Goal: Book appointment/travel/reservation

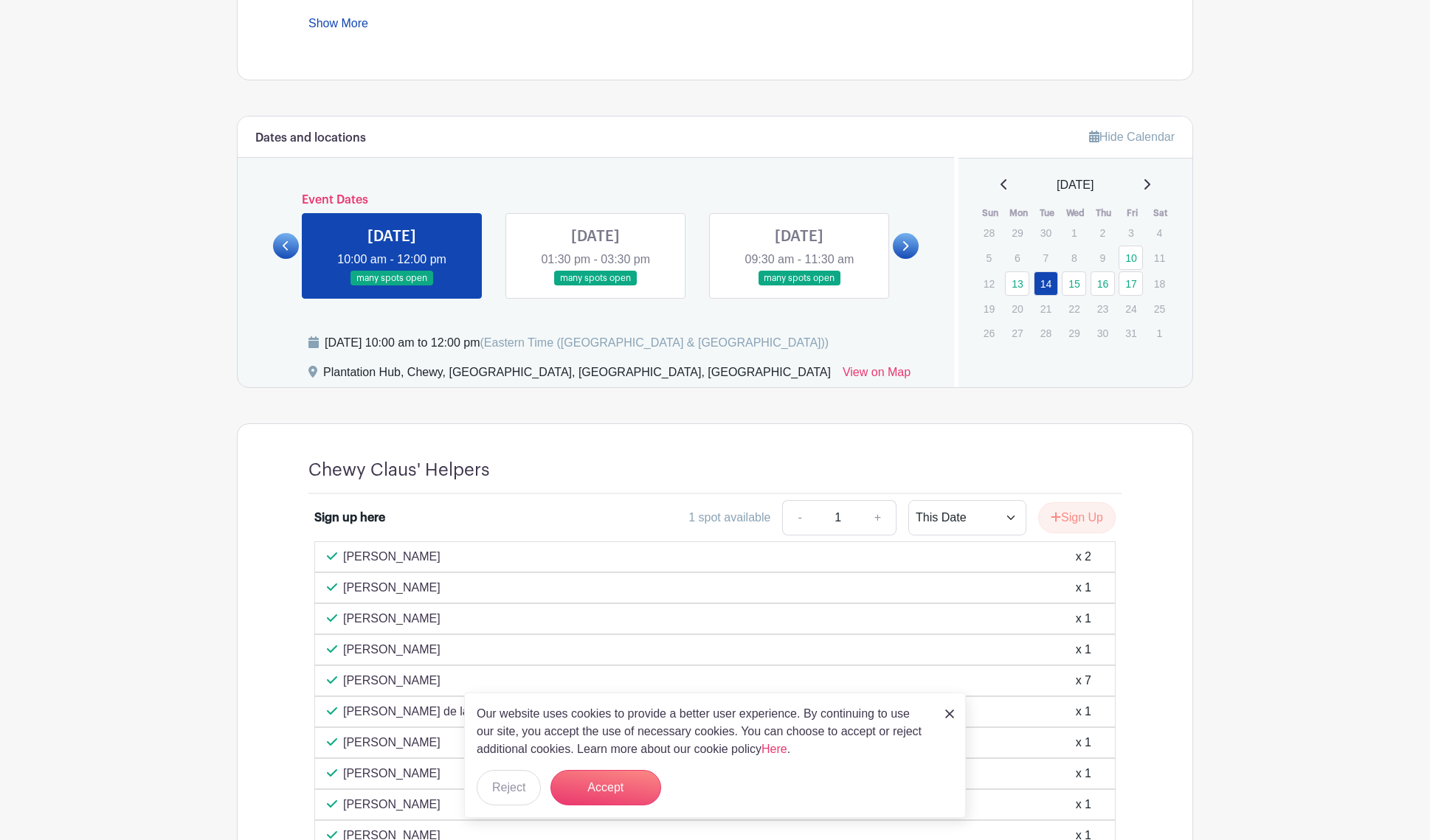
scroll to position [712, 0]
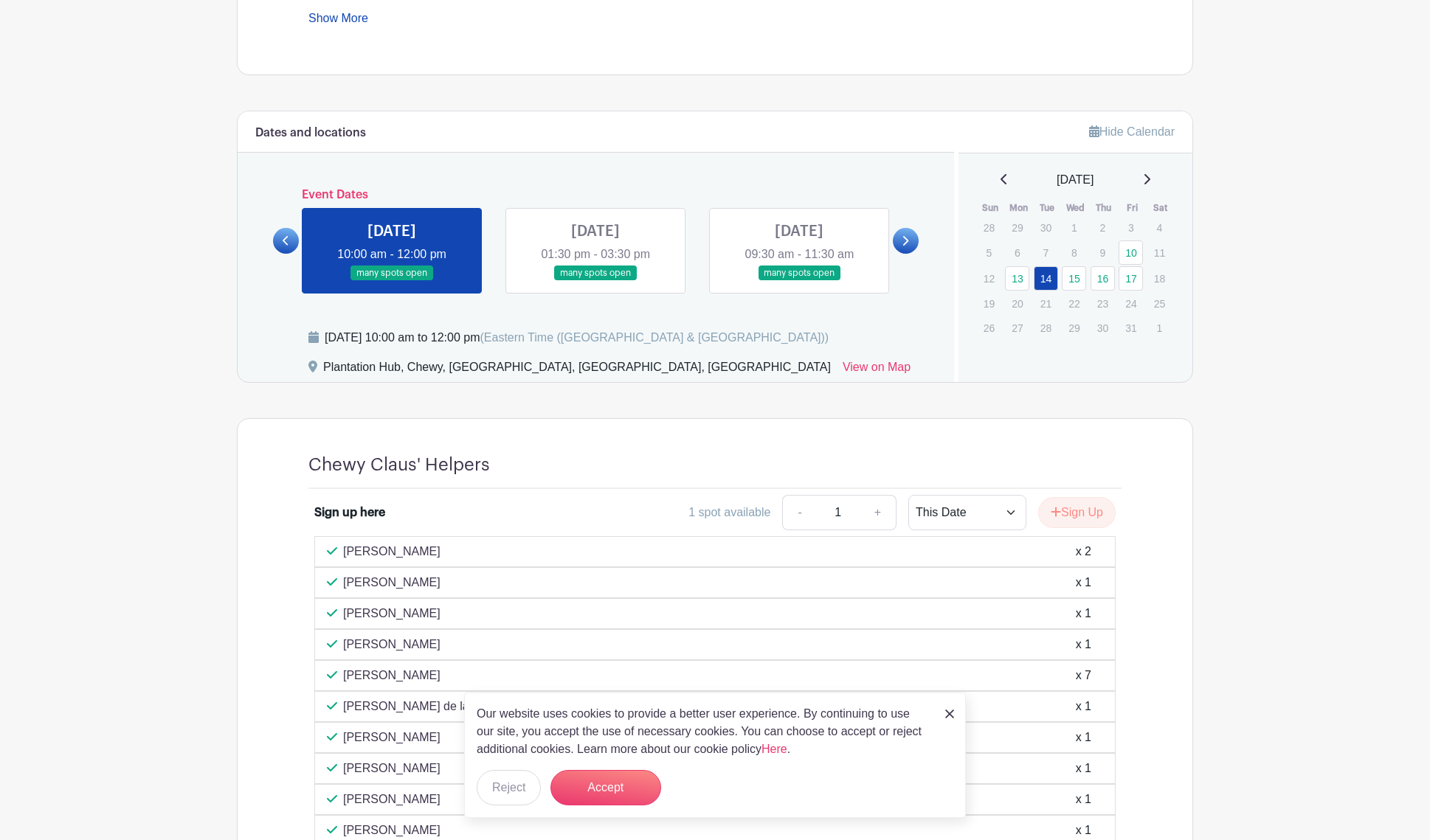
click at [596, 281] on link at bounding box center [596, 281] width 0 height 0
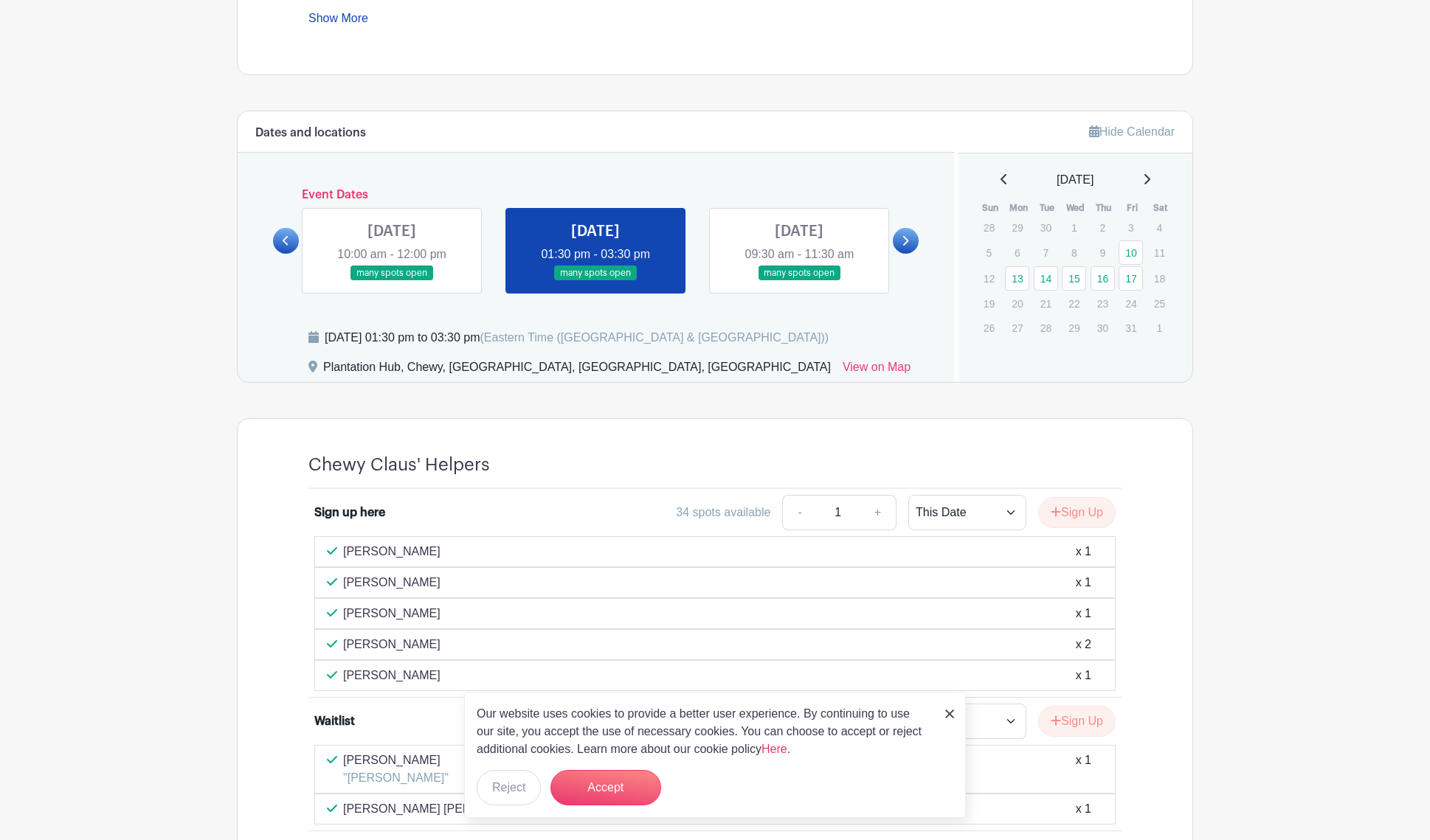
scroll to position [831, 0]
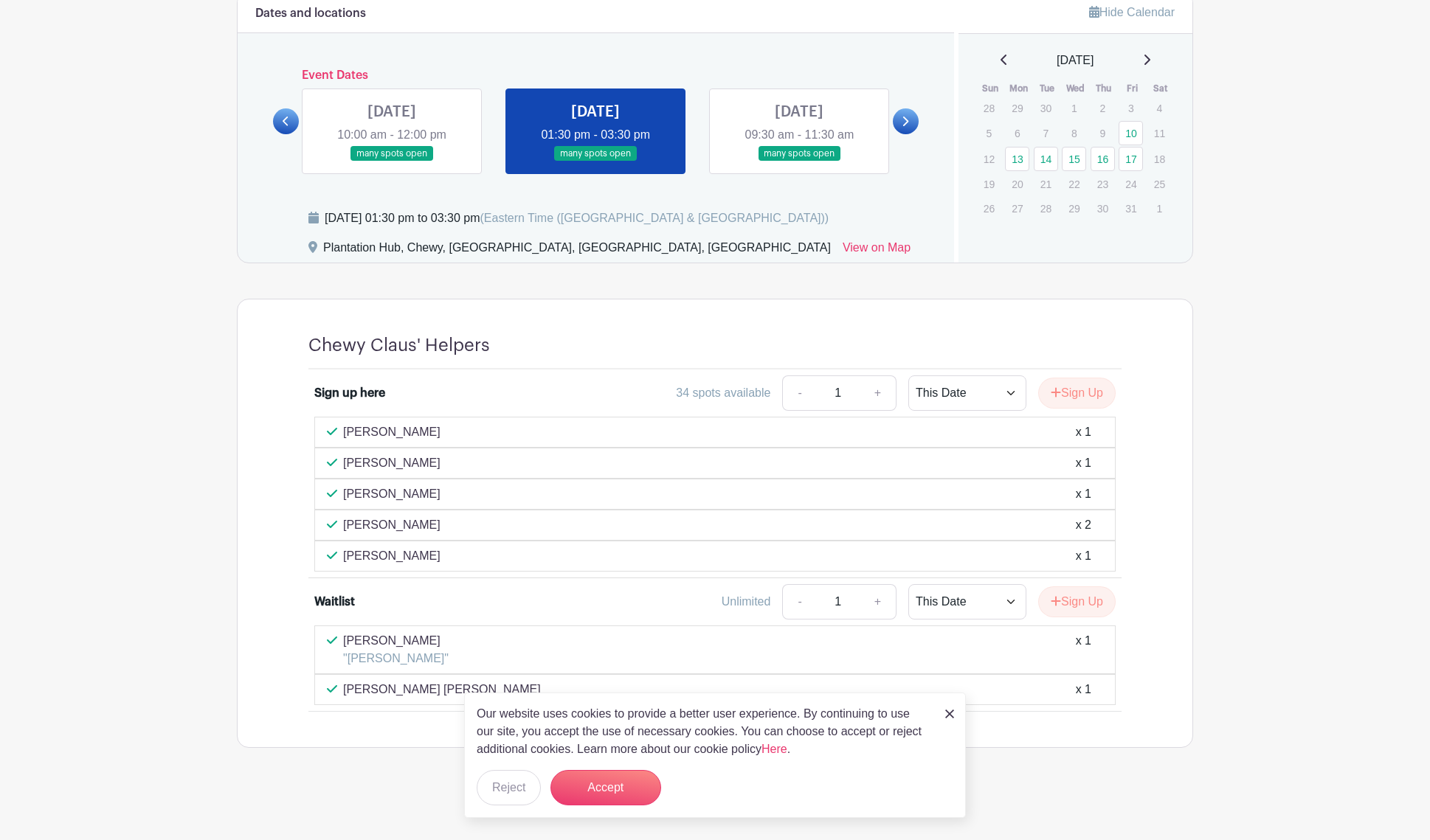
click at [1078, 463] on div "x 1" at bounding box center [1084, 463] width 16 height 17
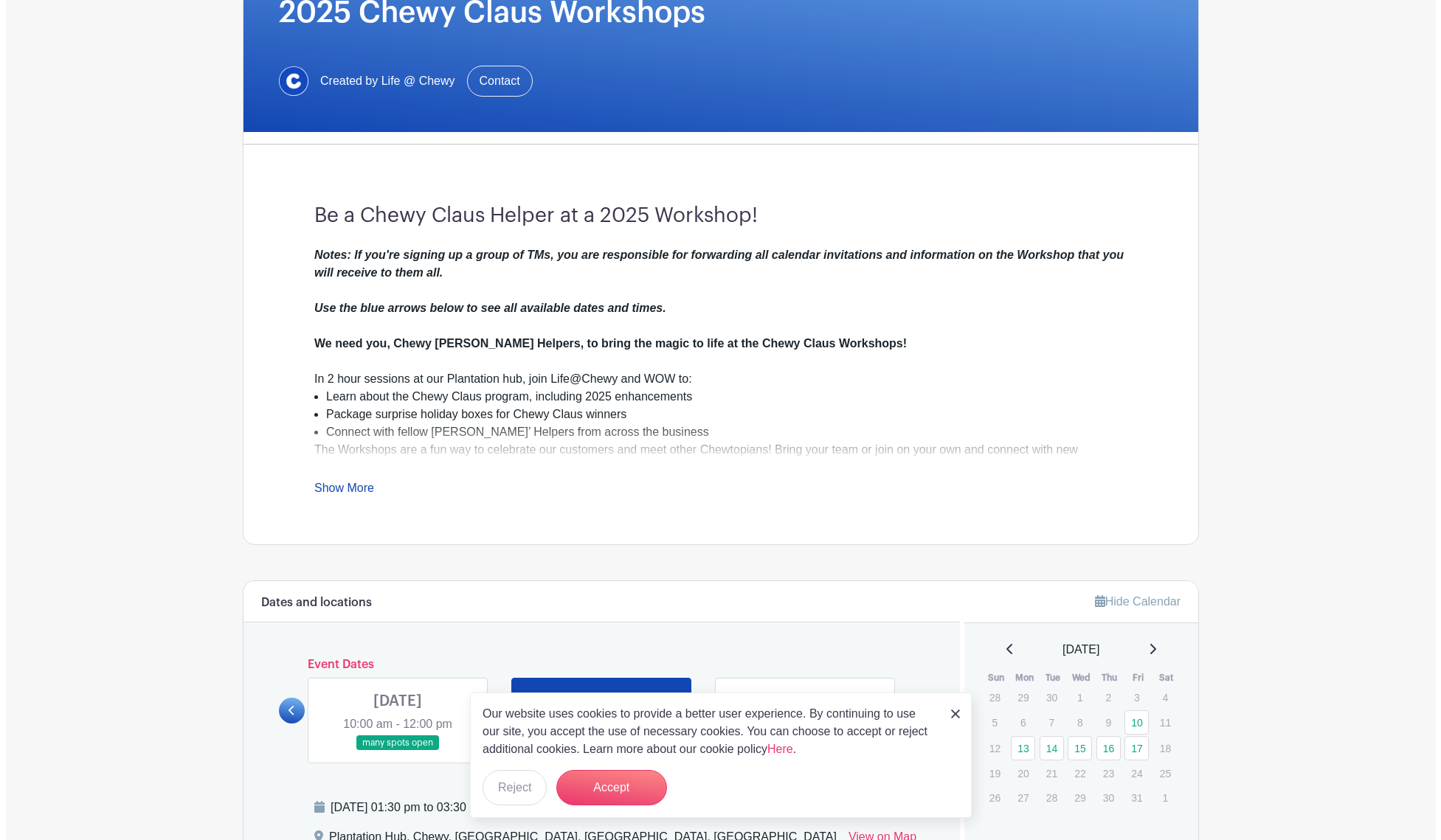
scroll to position [0, 0]
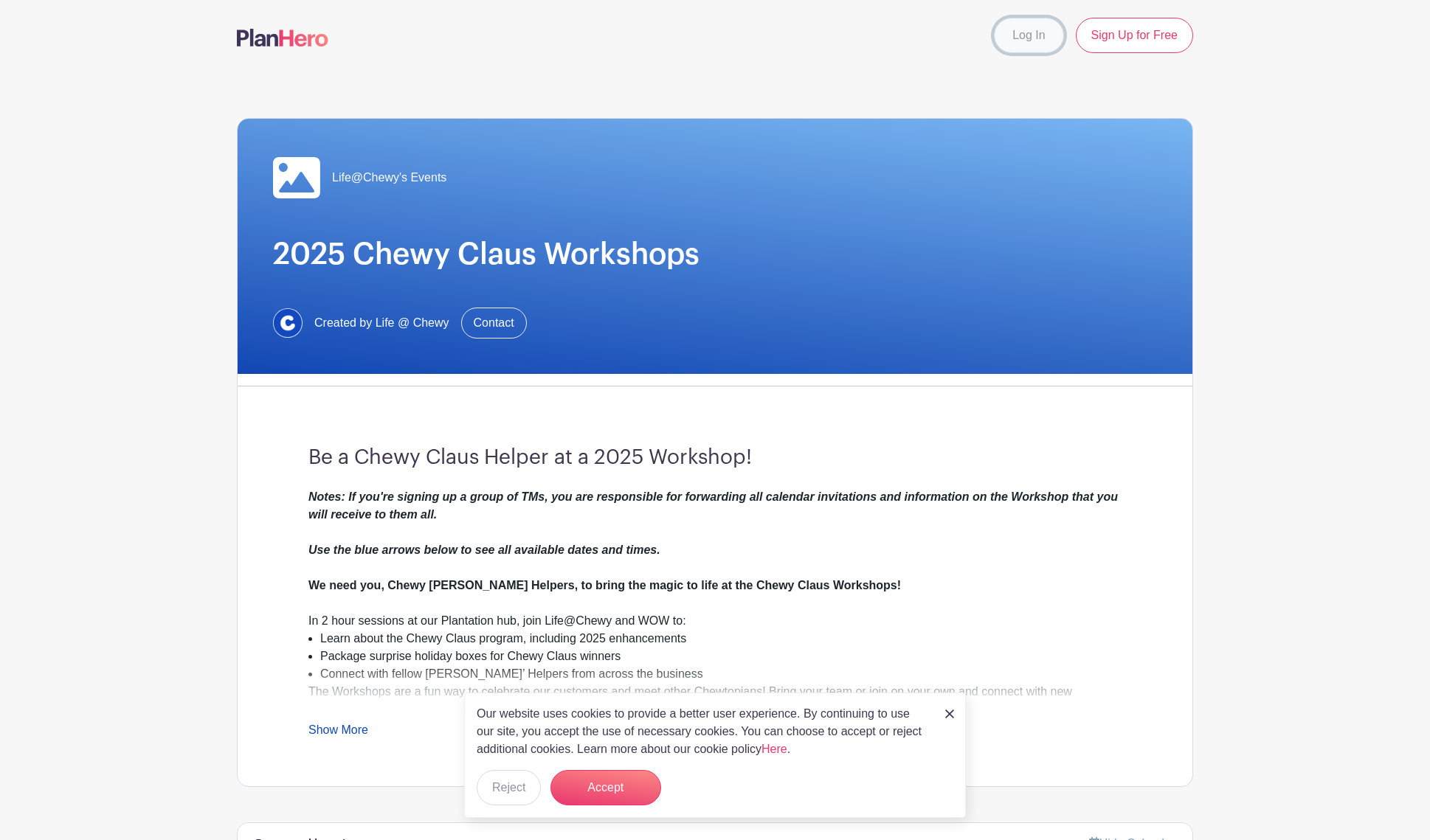
click at [1036, 39] on link "Log In" at bounding box center [1028, 35] width 69 height 36
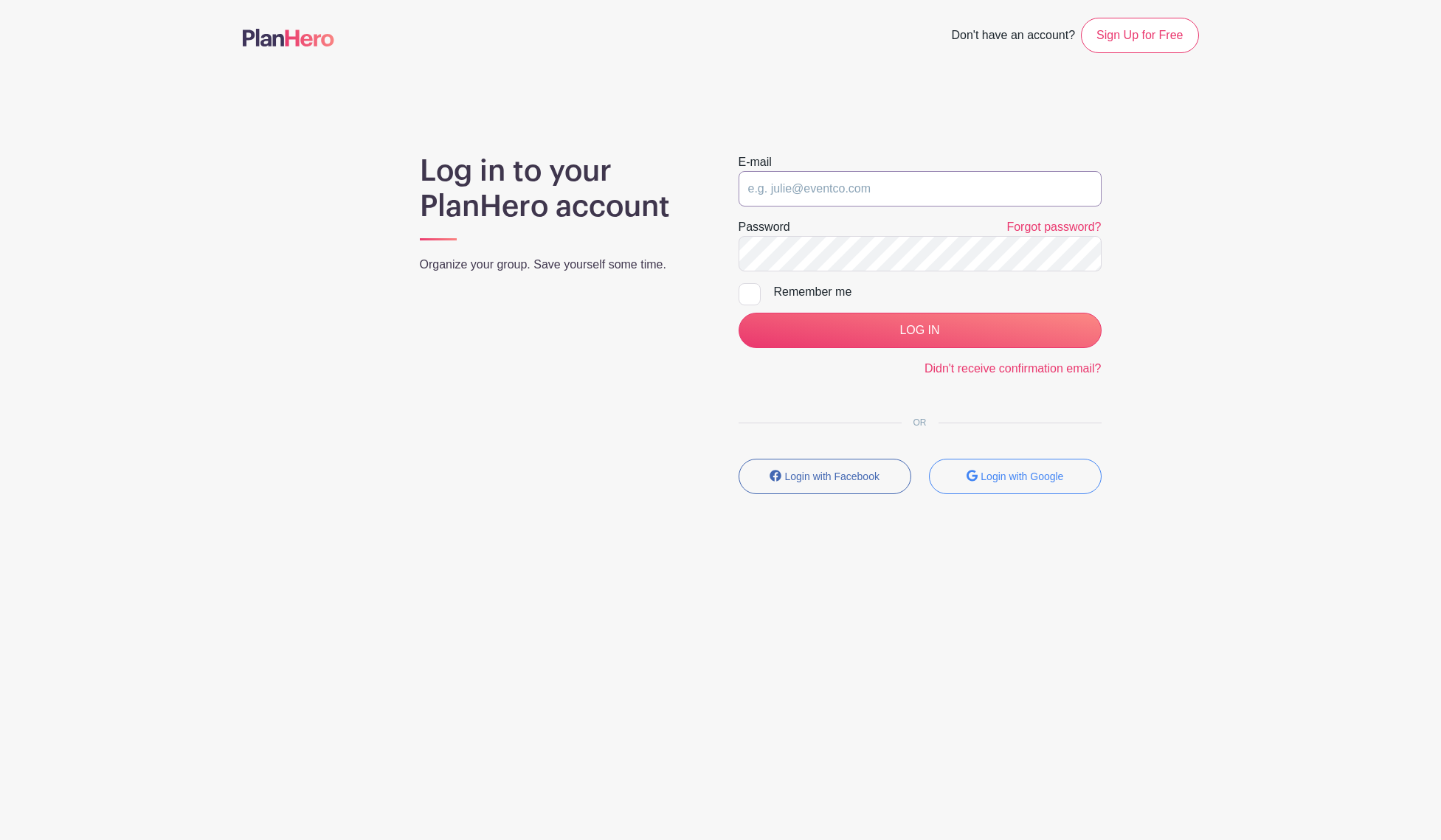
click at [889, 176] on input "email" at bounding box center [920, 189] width 363 height 36
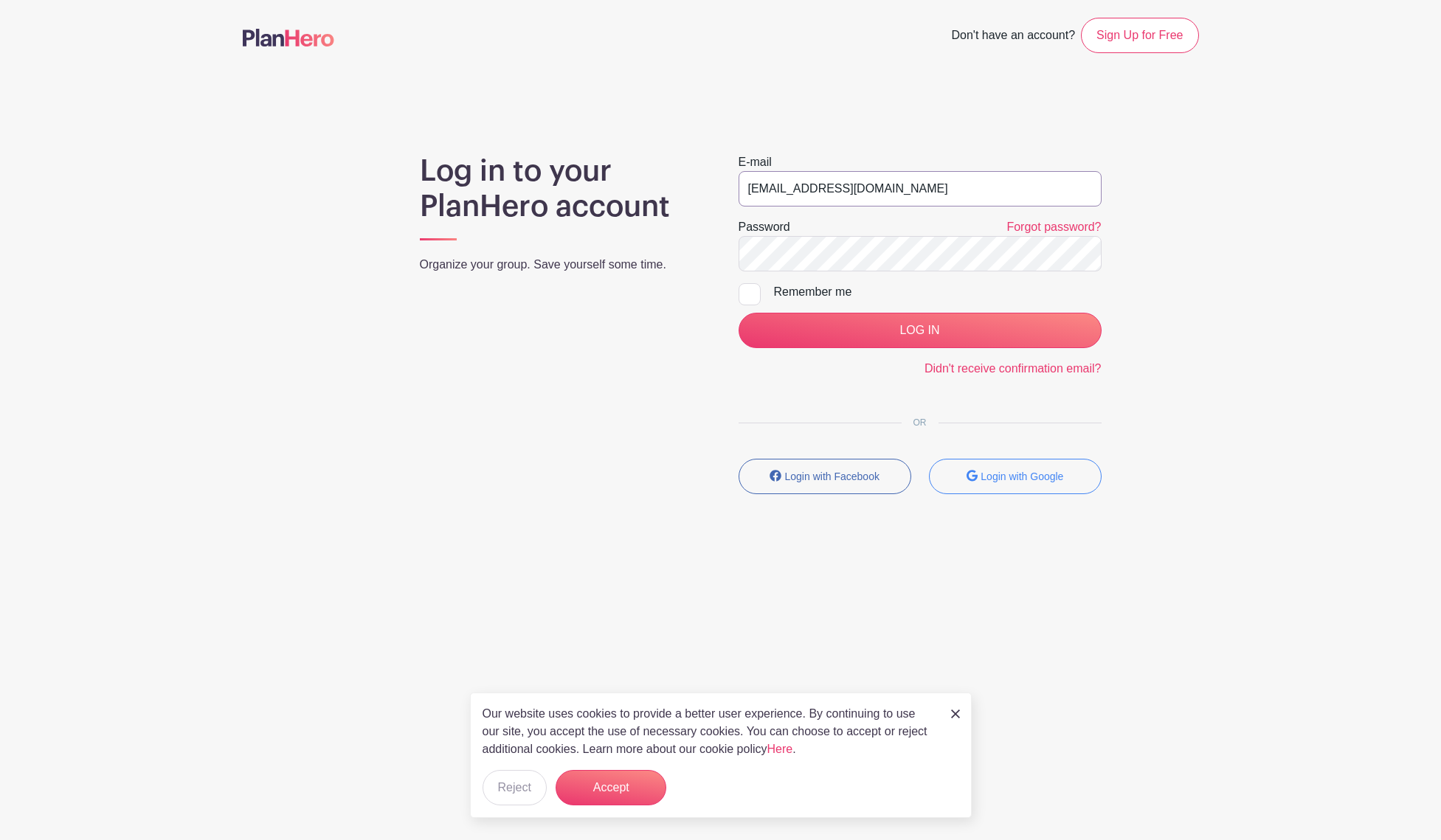
type input "[EMAIL_ADDRESS][DOMAIN_NAME]"
click at [739, 313] on input "LOG IN" at bounding box center [920, 330] width 363 height 36
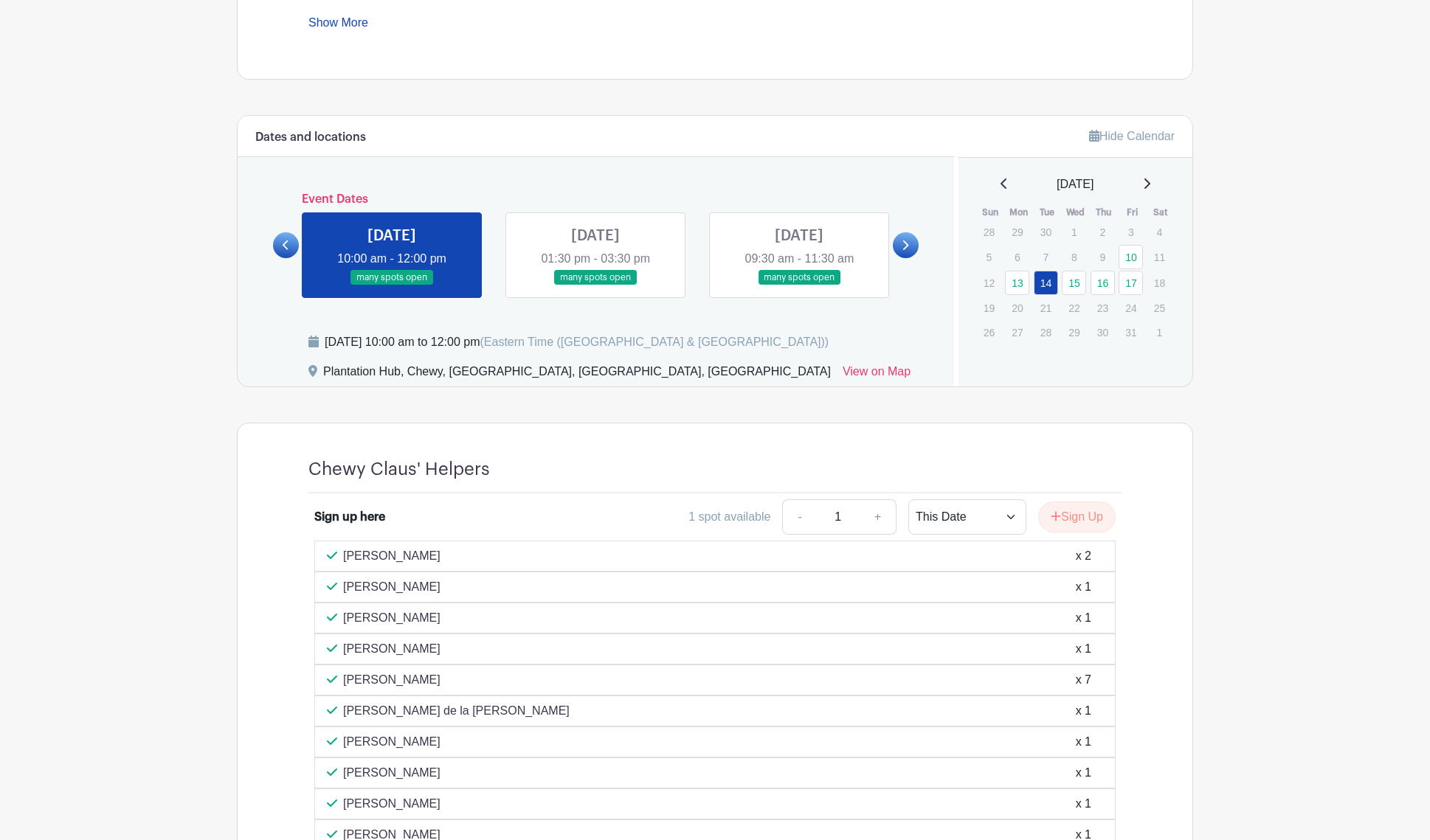
scroll to position [691, 0]
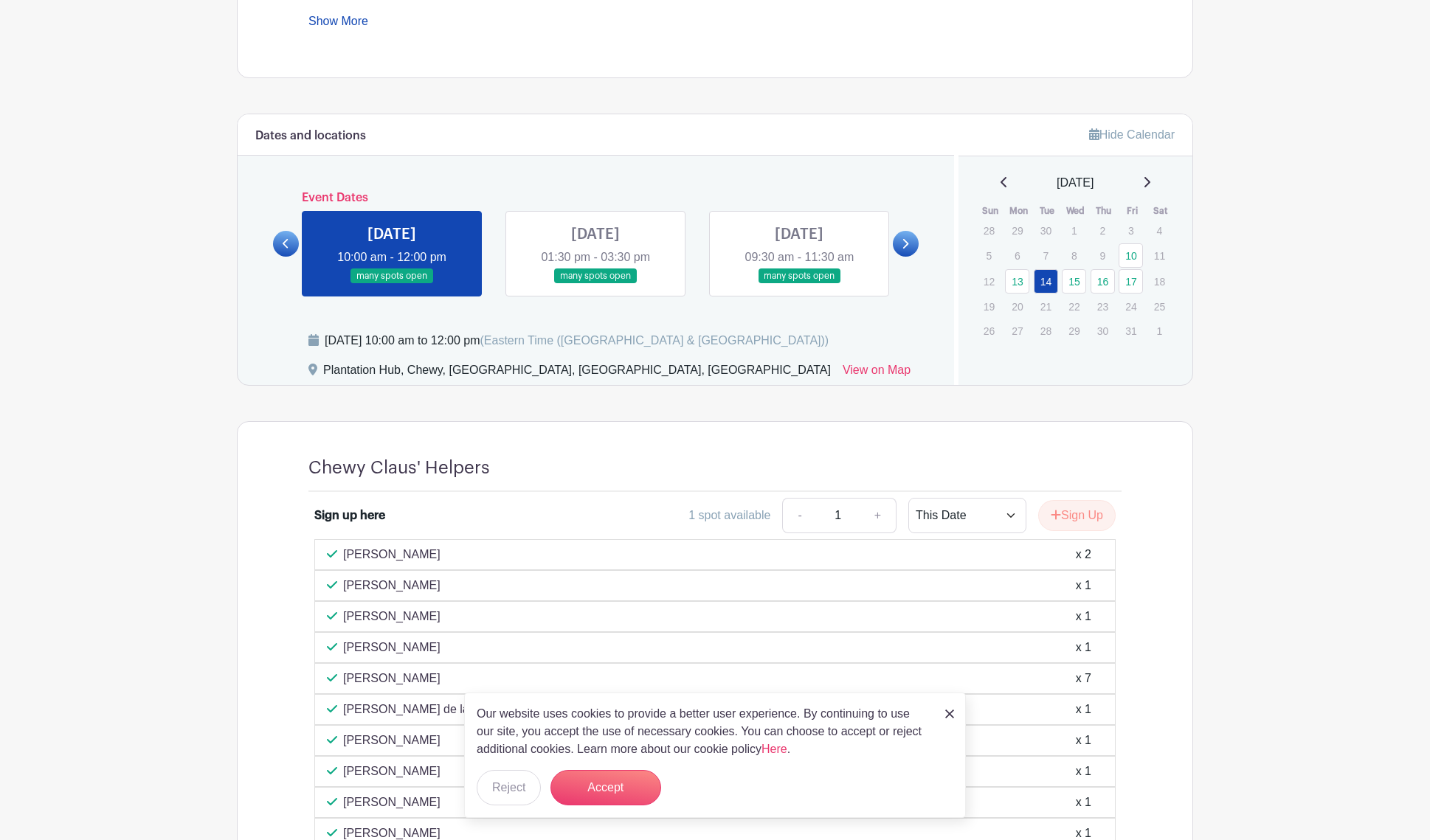
click at [596, 284] on link at bounding box center [596, 284] width 0 height 0
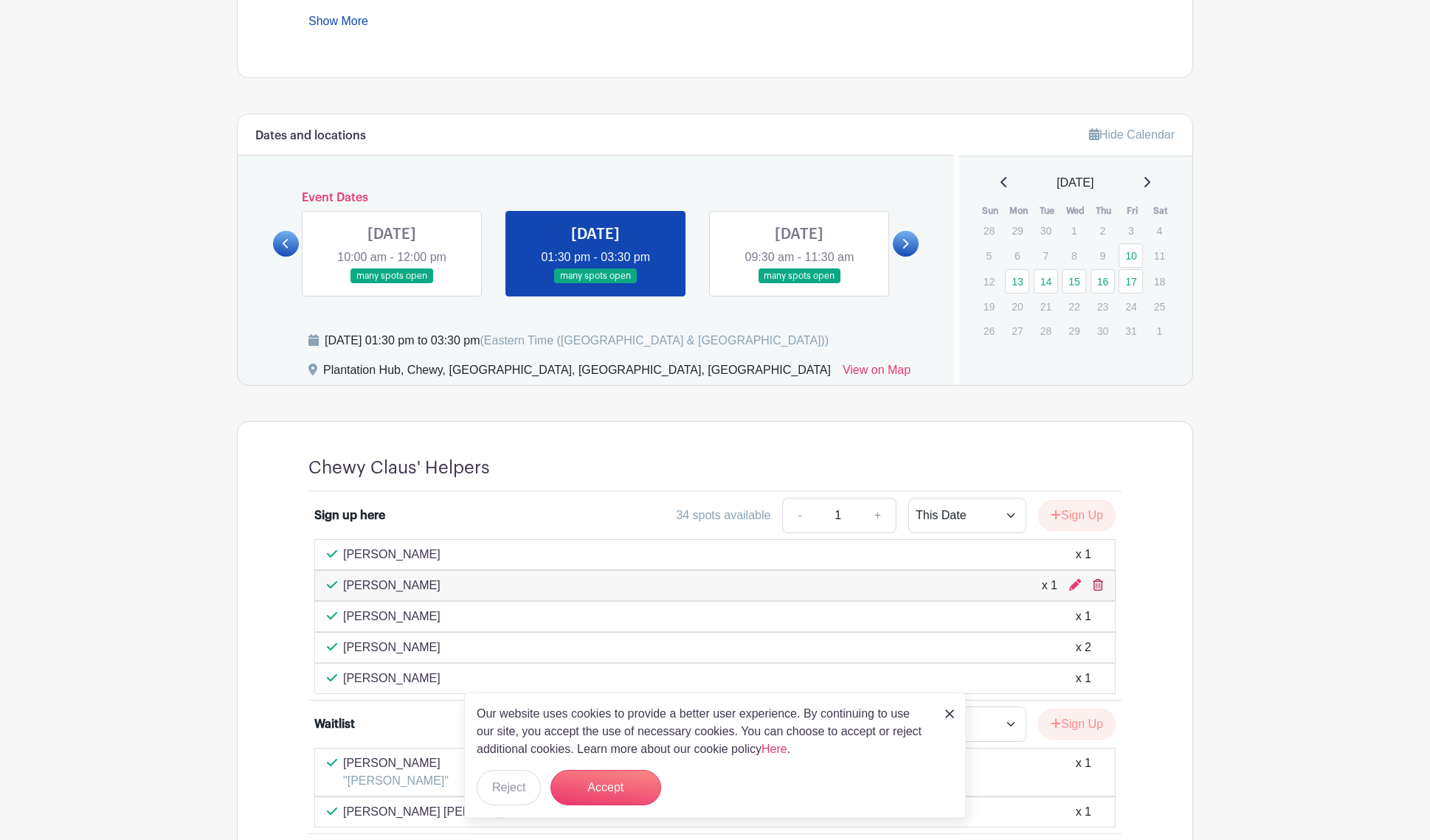
click at [1102, 583] on icon at bounding box center [1097, 585] width 10 height 12
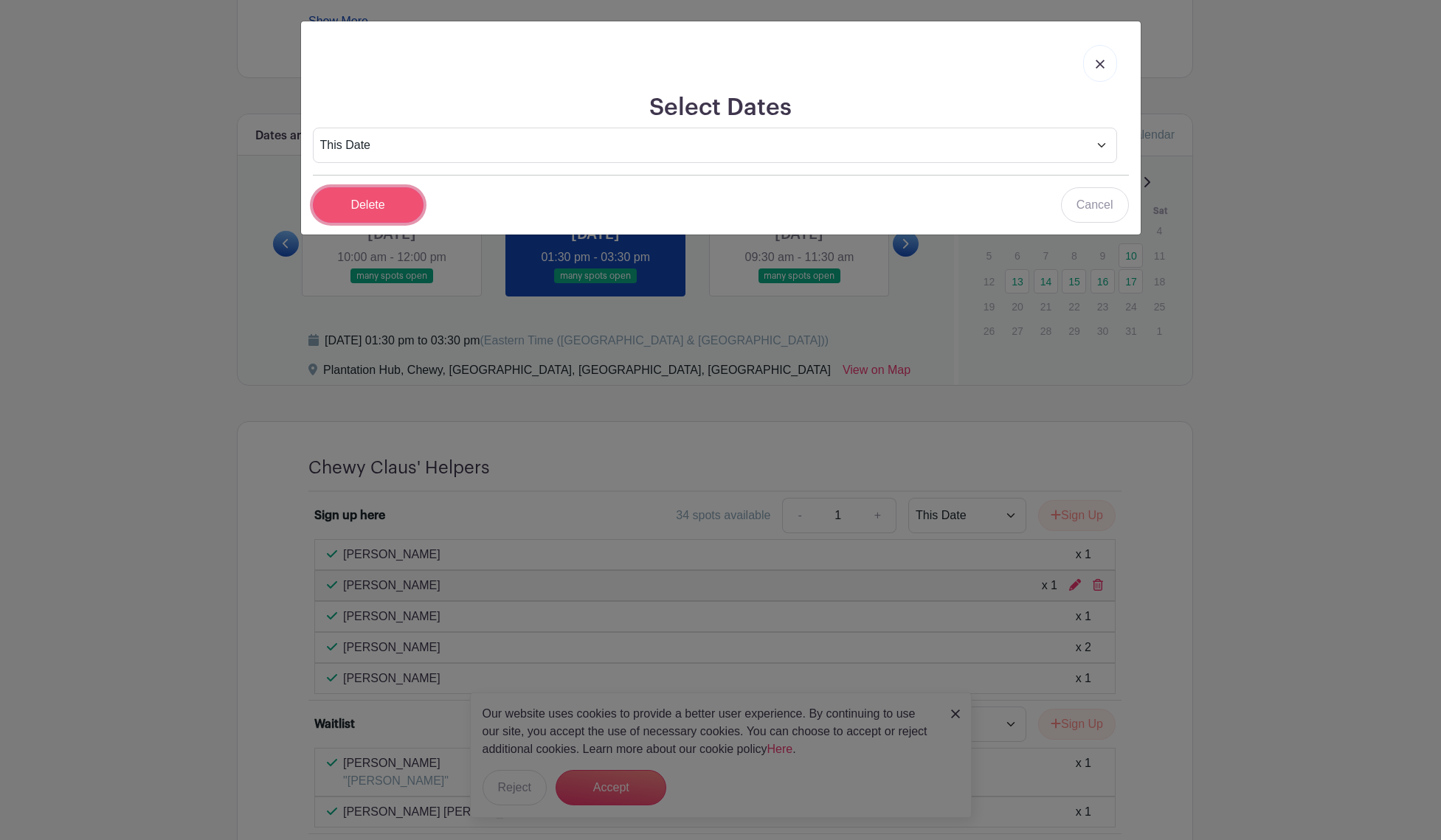
click at [357, 215] on input "Delete" at bounding box center [368, 205] width 111 height 36
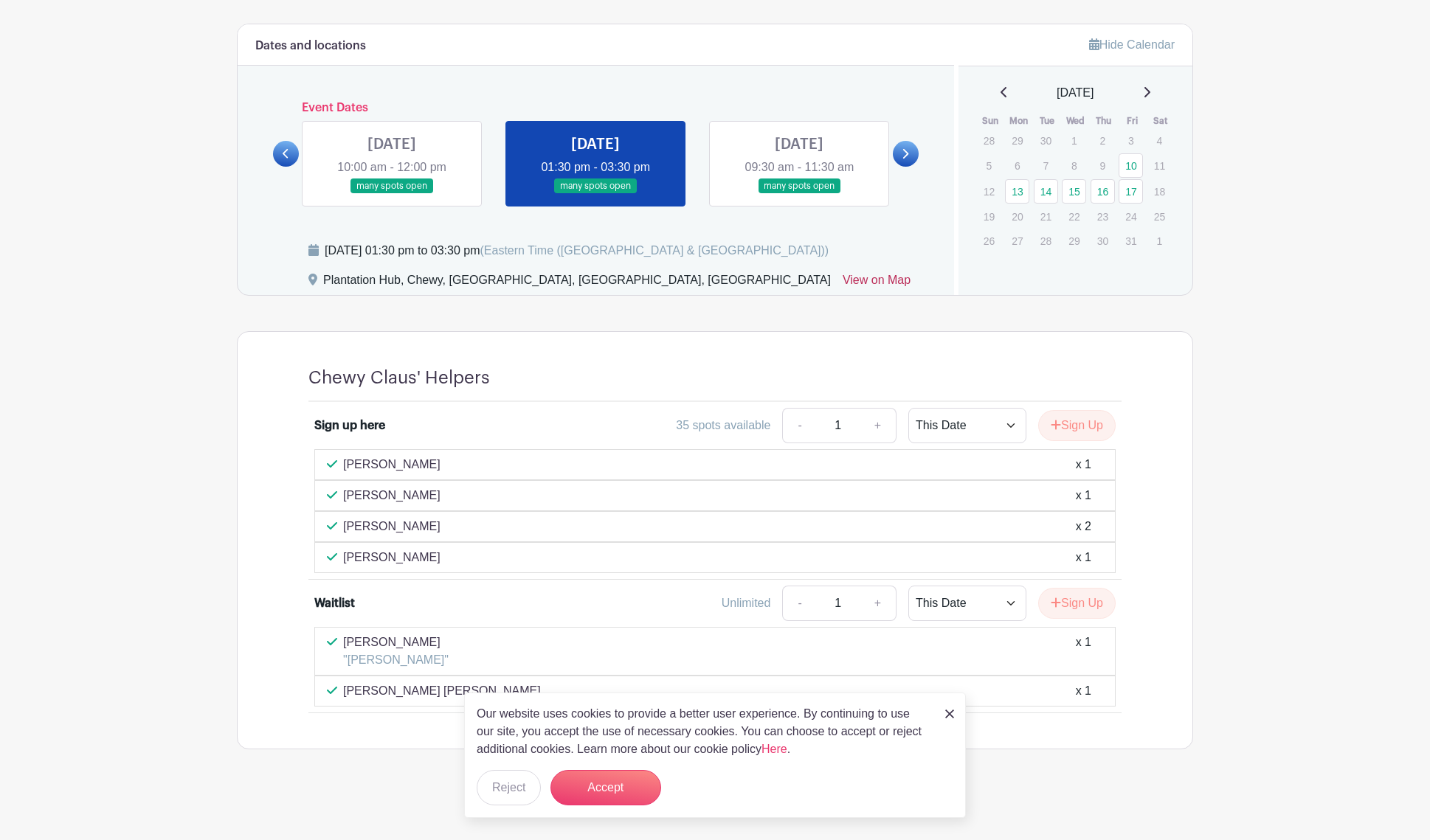
scroll to position [783, 0]
click at [606, 796] on button "Accept" at bounding box center [606, 788] width 111 height 36
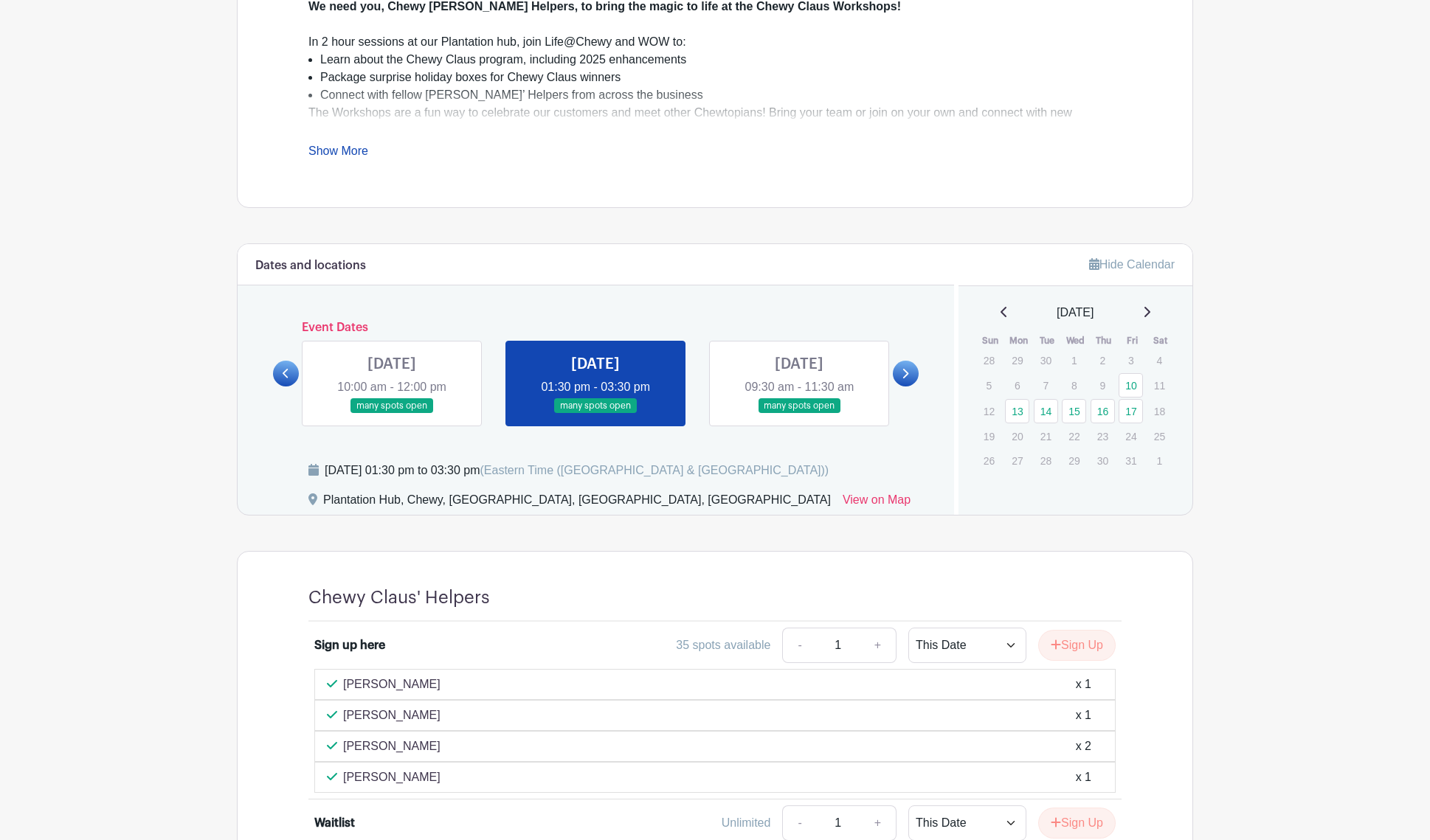
scroll to position [488, 0]
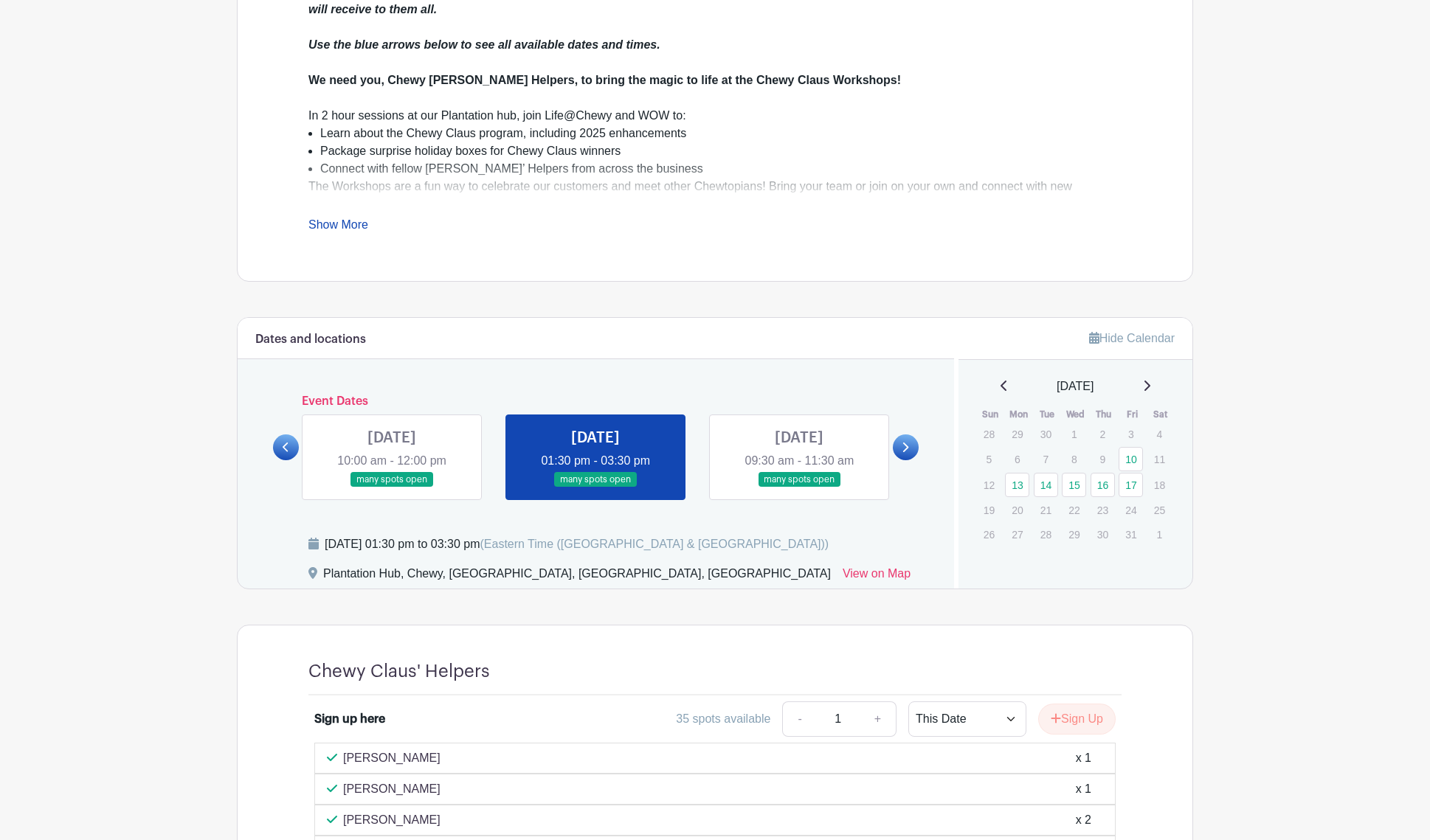
click at [900, 440] on link at bounding box center [905, 447] width 26 height 26
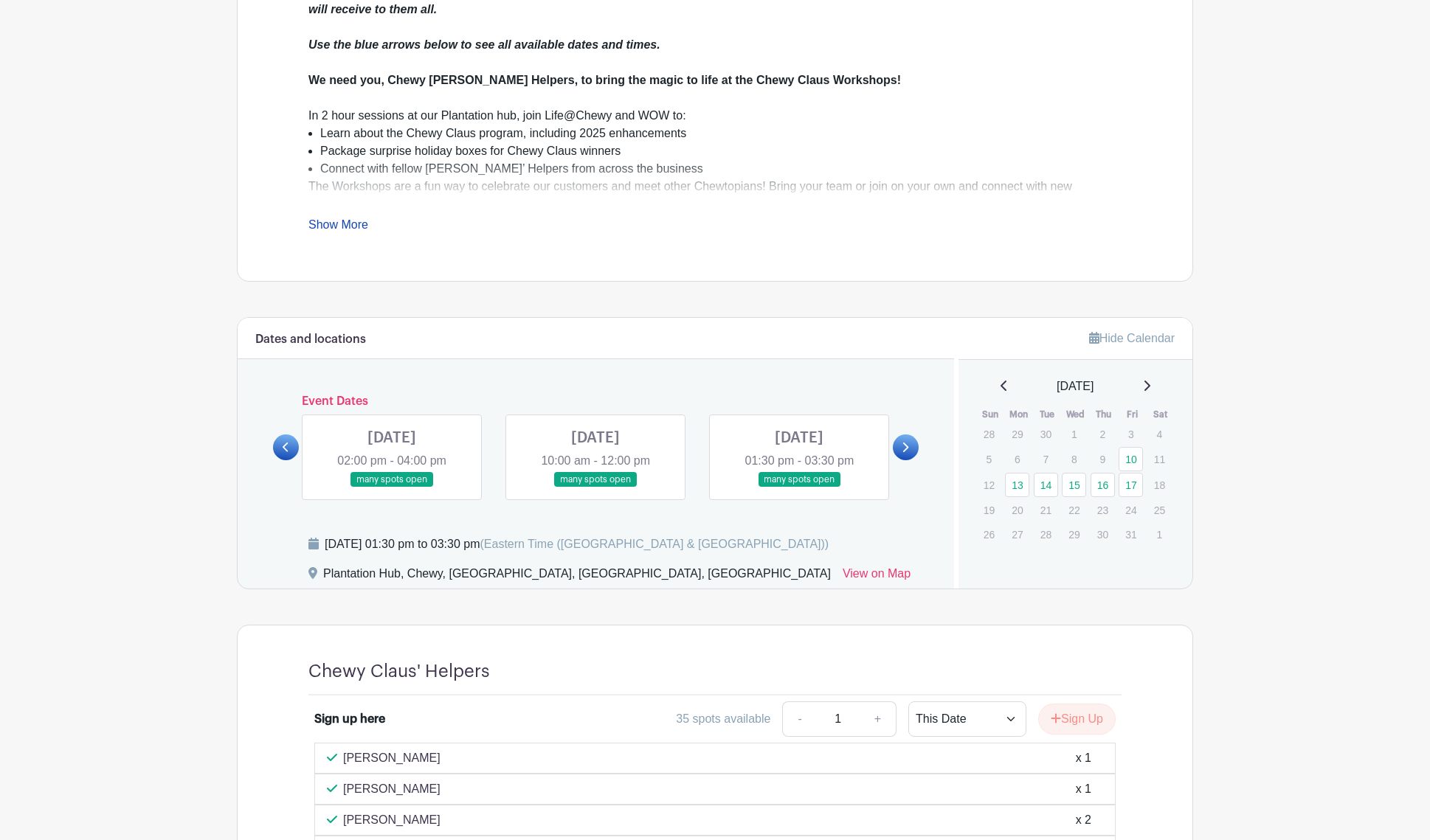
click at [799, 488] on link at bounding box center [799, 488] width 0 height 0
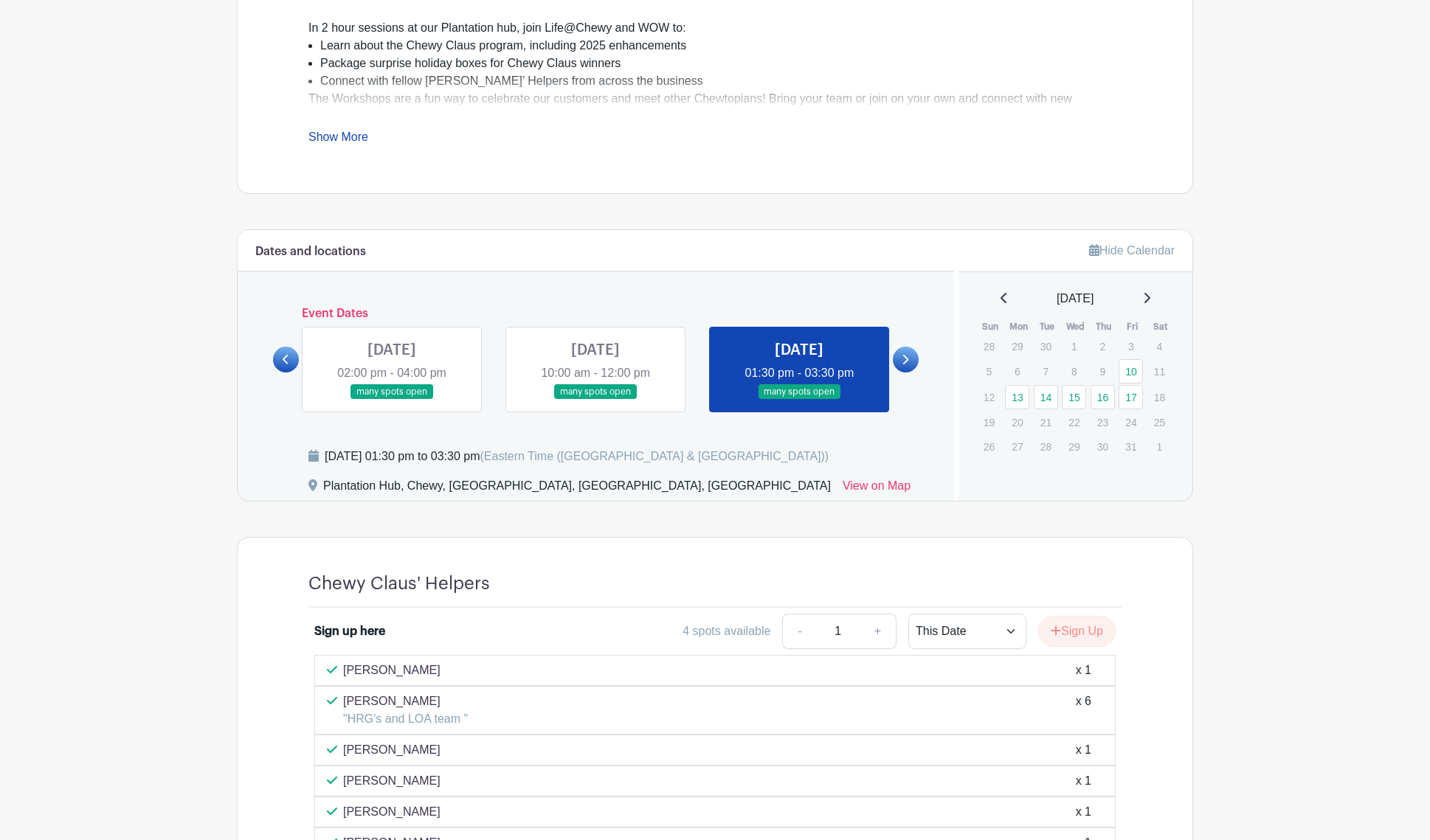
scroll to position [562, 0]
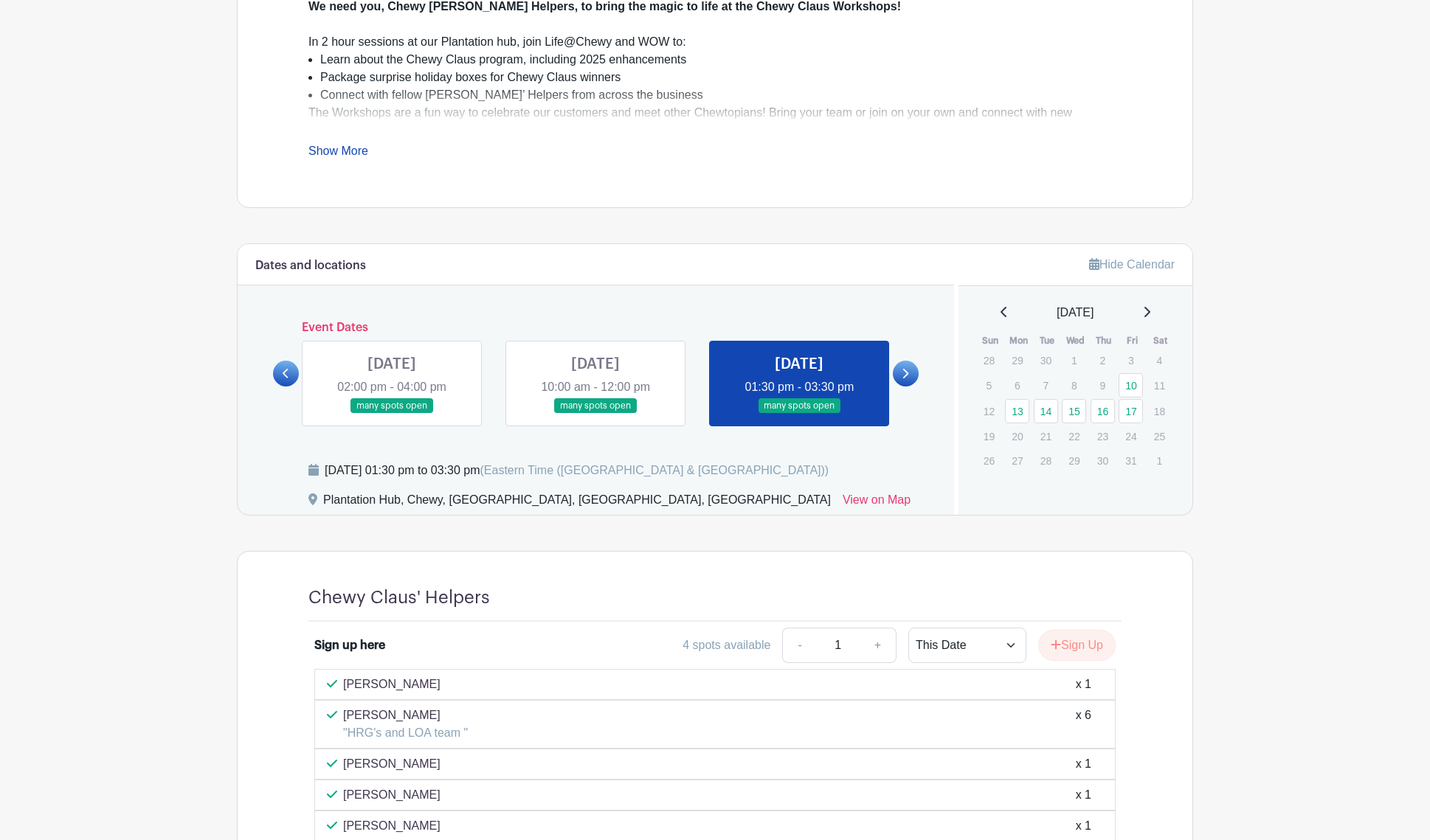
click at [596, 414] on link at bounding box center [596, 414] width 0 height 0
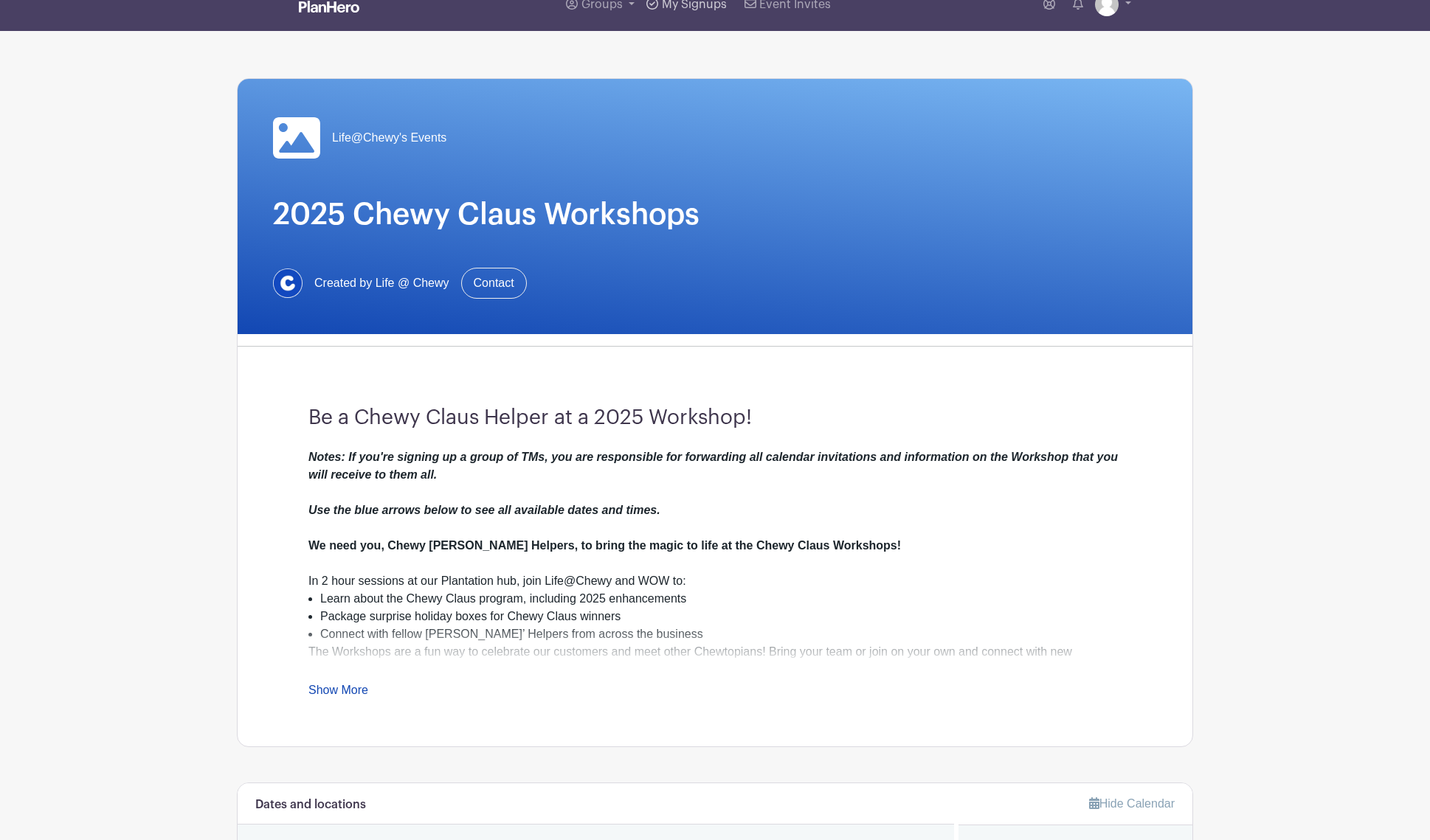
scroll to position [21, 0]
